Goal: Navigation & Orientation: Find specific page/section

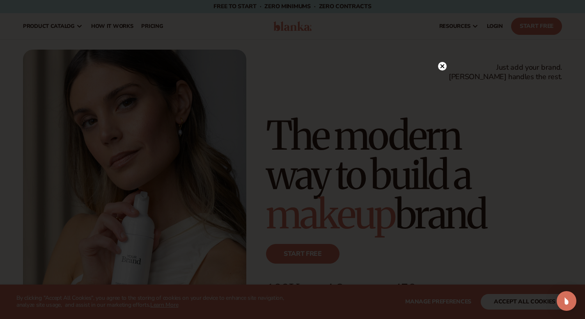
click at [442, 67] on icon at bounding box center [442, 66] width 4 height 4
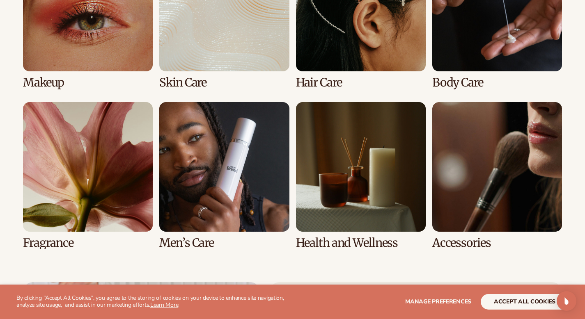
scroll to position [1655, 0]
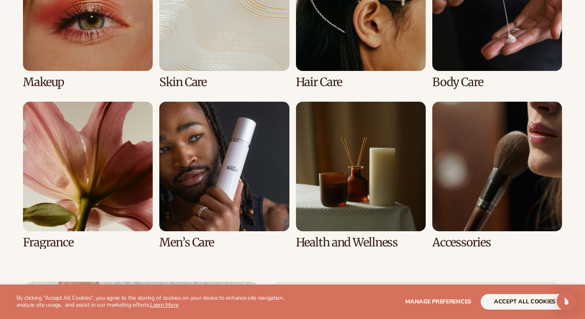
click at [348, 147] on link "7 / 8" at bounding box center [361, 175] width 130 height 147
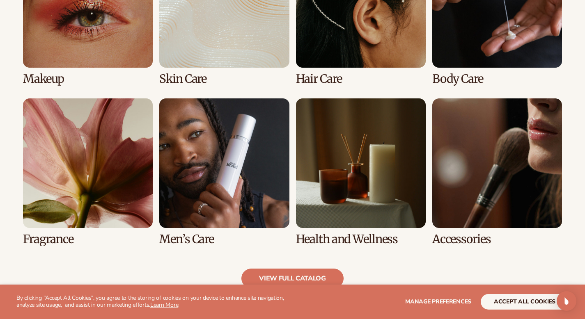
scroll to position [674, 0]
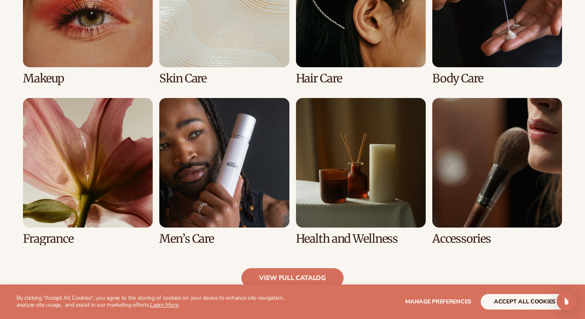
click at [65, 37] on link "1 / 8" at bounding box center [88, 11] width 130 height 147
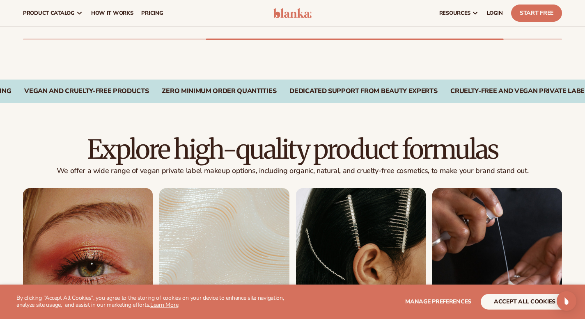
scroll to position [429, 0]
